Goal: Information Seeking & Learning: Learn about a topic

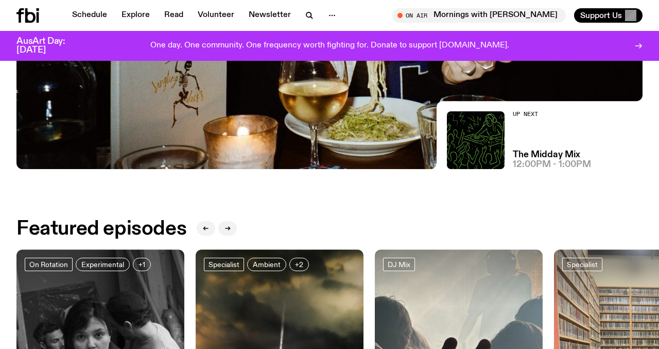
scroll to position [31, 0]
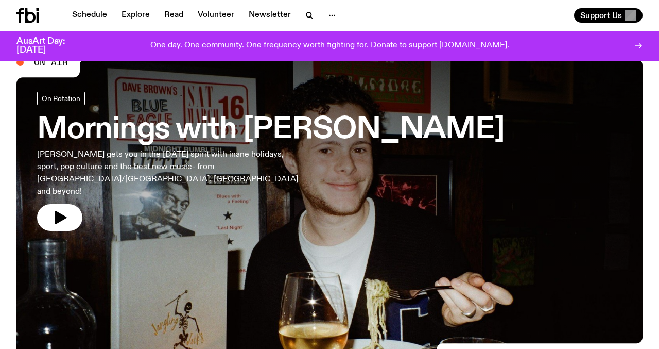
click at [214, 135] on h3 "Mornings with [PERSON_NAME]" at bounding box center [270, 129] width 467 height 29
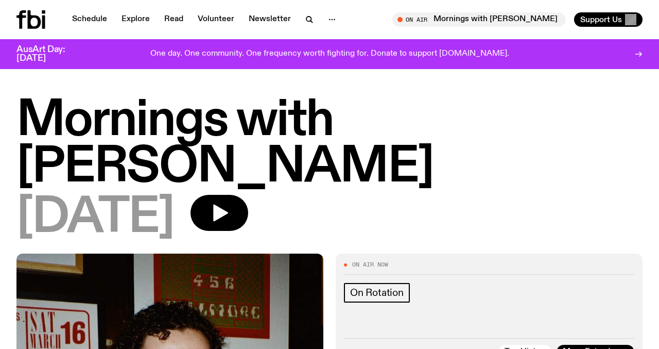
click at [168, 121] on h1 "Mornings with [PERSON_NAME]" at bounding box center [329, 144] width 626 height 93
click at [134, 17] on link "Explore" at bounding box center [135, 19] width 41 height 14
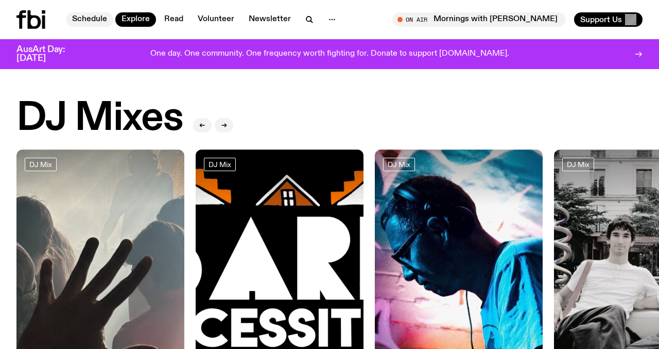
click at [106, 21] on link "Schedule" at bounding box center [89, 19] width 47 height 14
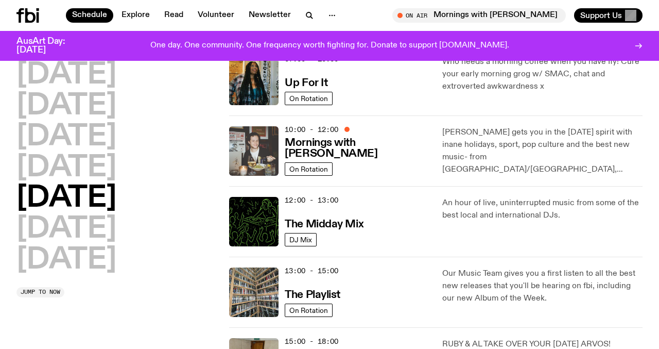
scroll to position [115, 0]
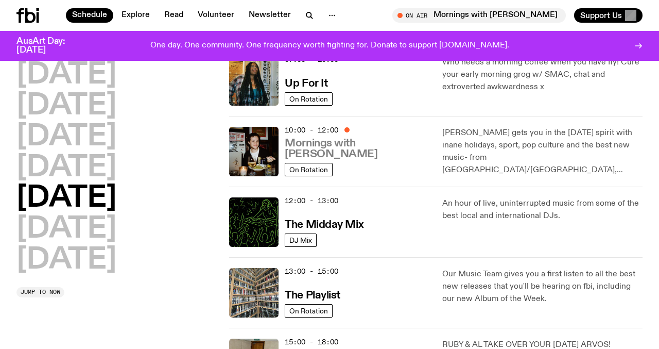
click at [379, 158] on h3 "Mornings with [PERSON_NAME]" at bounding box center [357, 149] width 145 height 22
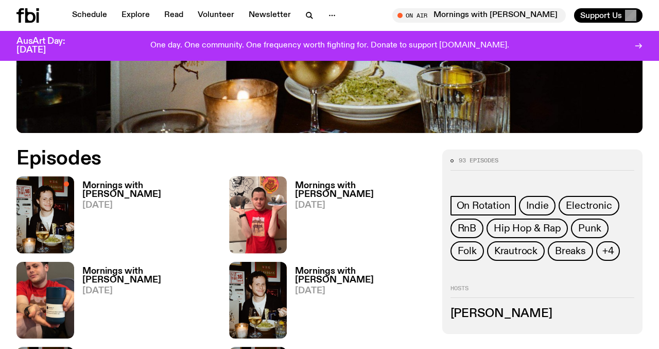
scroll to position [407, 0]
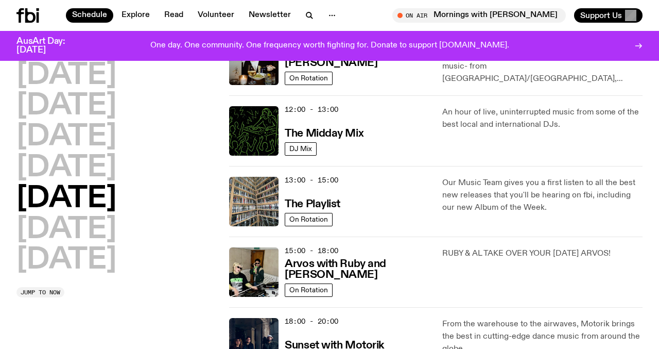
scroll to position [206, 0]
click at [322, 199] on h3 "The Playlist" at bounding box center [313, 204] width 56 height 11
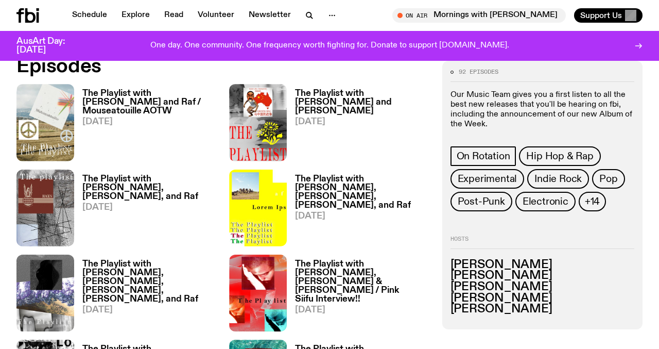
scroll to position [441, 0]
